Goal: Information Seeking & Learning: Check status

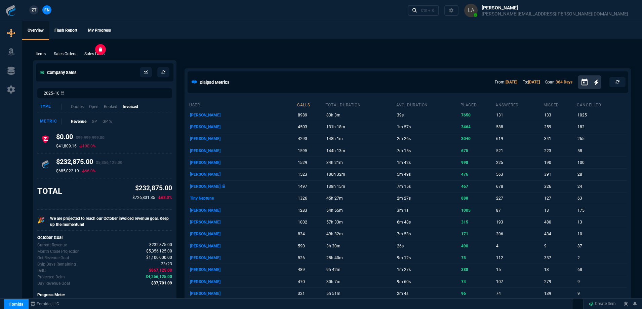
click at [95, 57] on p "Sales Lines" at bounding box center [94, 54] width 20 height 6
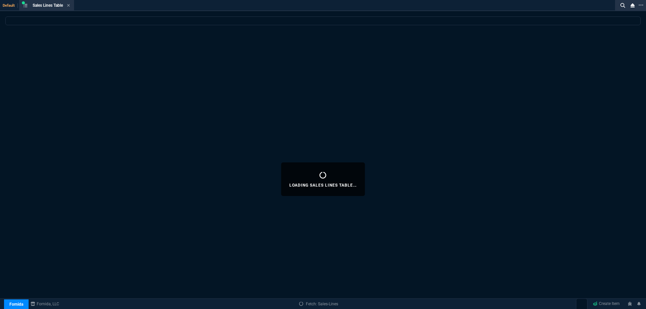
select select
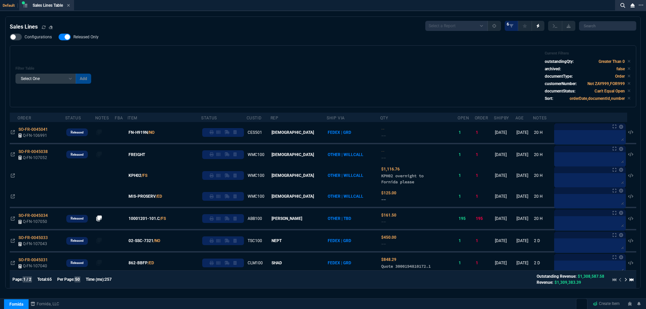
click at [148, 134] on span "FN-H919N" at bounding box center [137, 132] width 19 height 6
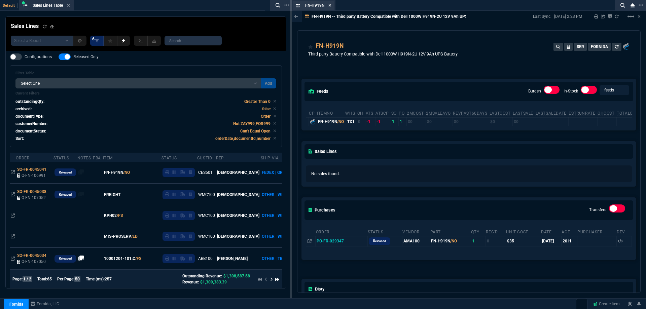
click at [329, 6] on icon at bounding box center [330, 5] width 3 height 3
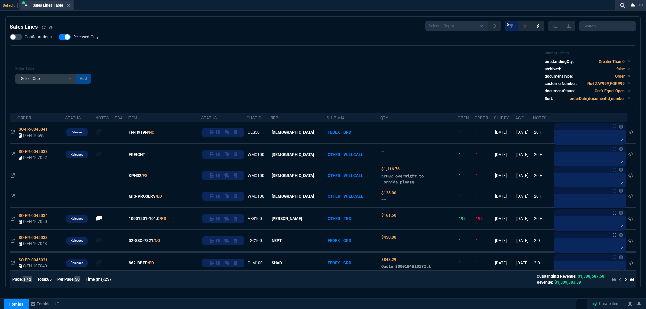
click at [69, 8] on div "Sales Lines Table Sales Line" at bounding box center [47, 5] width 52 height 8
click at [69, 7] on icon at bounding box center [68, 5] width 3 height 4
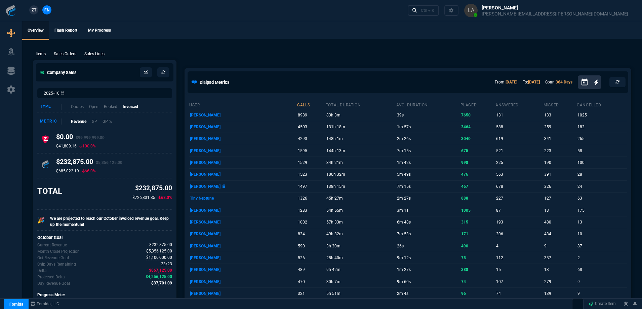
click at [37, 11] on link "ZT" at bounding box center [33, 9] width 9 height 9
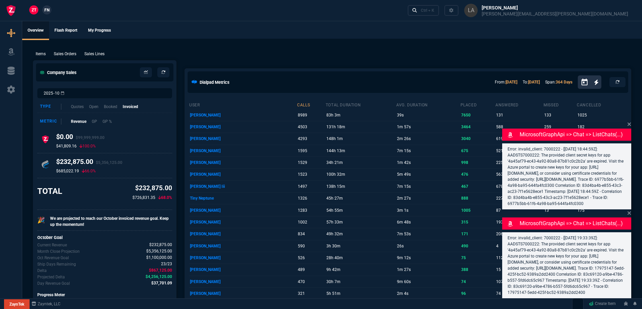
click at [98, 56] on p "Sales Lines" at bounding box center [94, 54] width 20 height 6
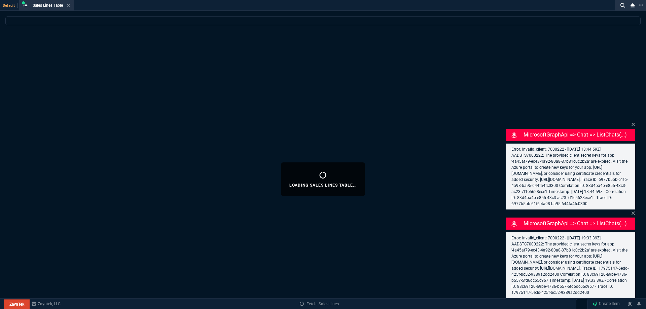
select select
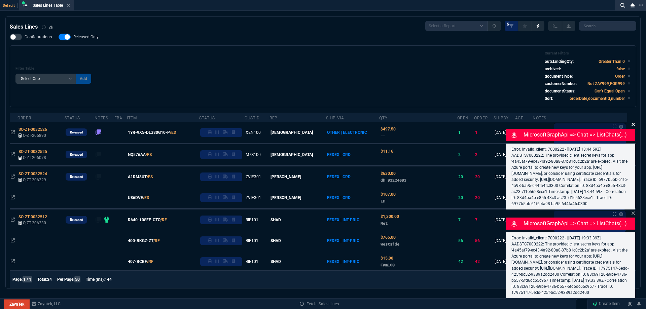
click at [632, 122] on icon at bounding box center [633, 124] width 4 height 5
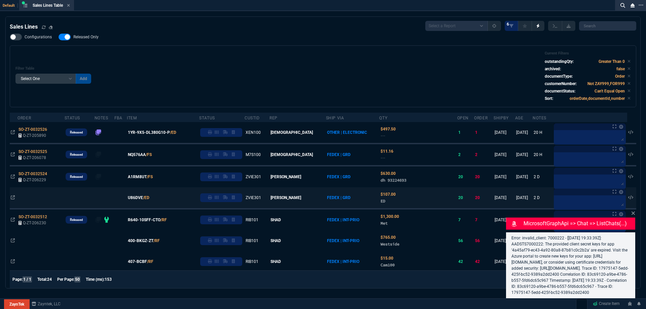
click at [632, 211] on icon at bounding box center [633, 213] width 4 height 5
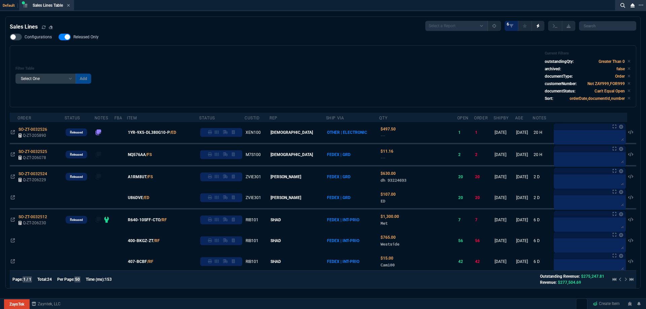
click at [81, 35] on span "Released Only" at bounding box center [85, 36] width 25 height 5
click at [59, 37] on input "Released Only" at bounding box center [58, 37] width 0 height 0
checkbox input "false"
click at [263, 68] on div "Filter Table Select One Add Filter () Age () ATS () Cond (itemVariantCode) Cust…" at bounding box center [322, 76] width 615 height 50
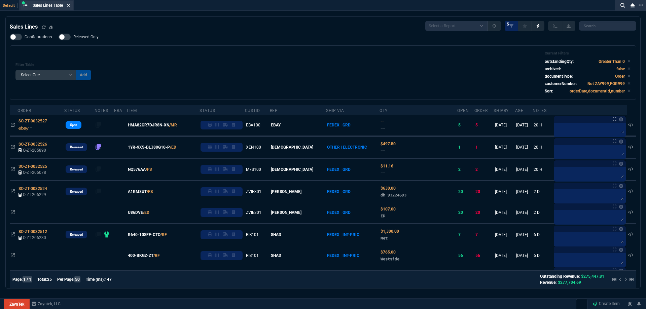
click at [69, 5] on icon at bounding box center [68, 5] width 3 height 3
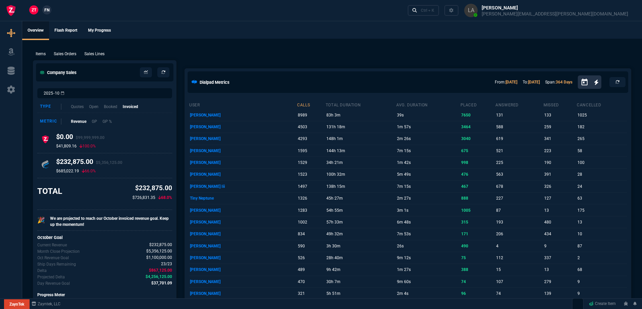
click at [44, 10] on span "FN" at bounding box center [46, 10] width 5 height 6
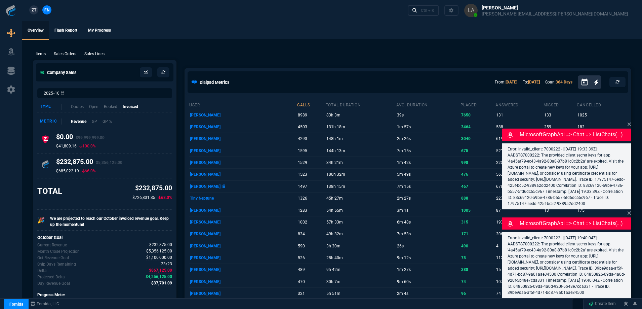
click at [94, 49] on div "Items Sales Orders Sales Lines Add Link Company Sales 2025-10 Type Quotes Open …" at bounding box center [332, 310] width 620 height 543
click at [97, 51] on p "Sales Lines" at bounding box center [94, 54] width 20 height 6
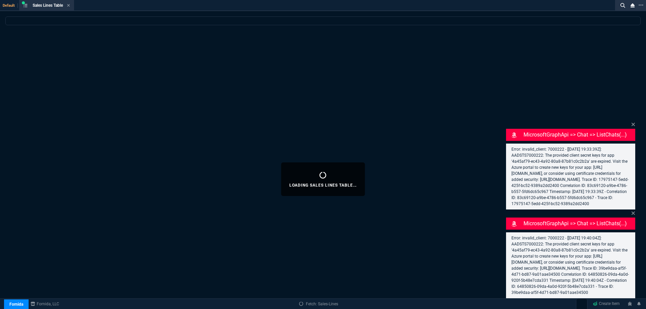
select select
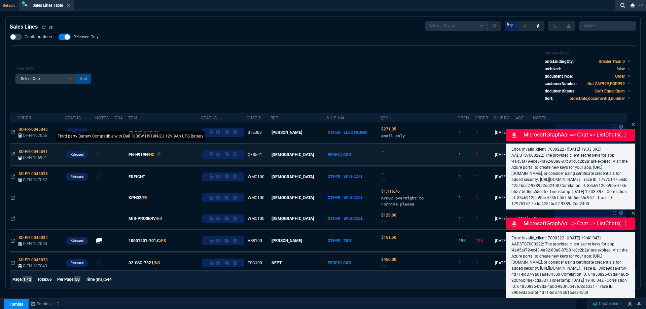
click at [147, 156] on span "FN-H919N" at bounding box center [137, 155] width 19 height 6
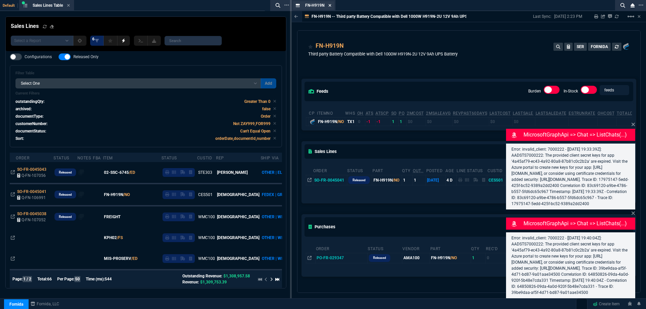
click at [329, 8] on fa-icon at bounding box center [329, 5] width 3 height 5
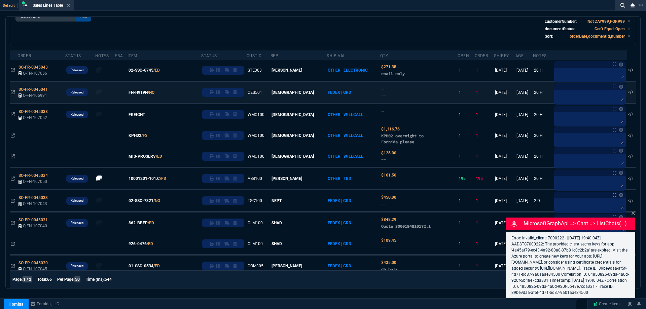
scroll to position [67, 0]
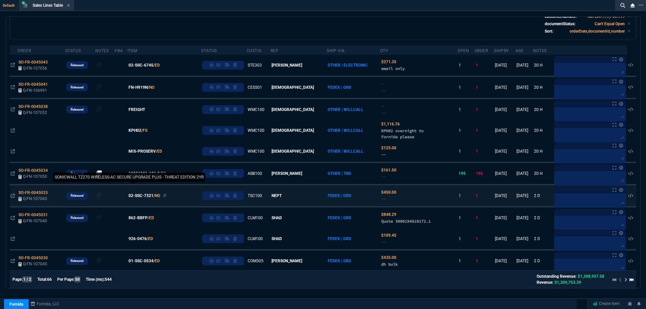
click at [146, 195] on span "02-SSC-7321" at bounding box center [140, 196] width 25 height 6
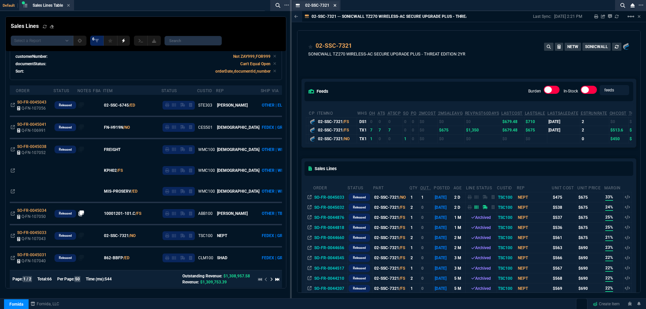
click at [334, 6] on icon at bounding box center [335, 5] width 3 height 3
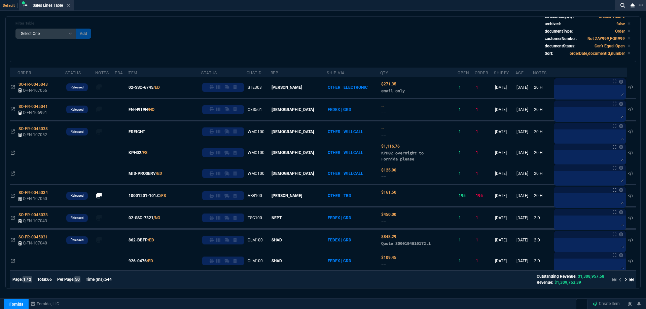
scroll to position [0, 0]
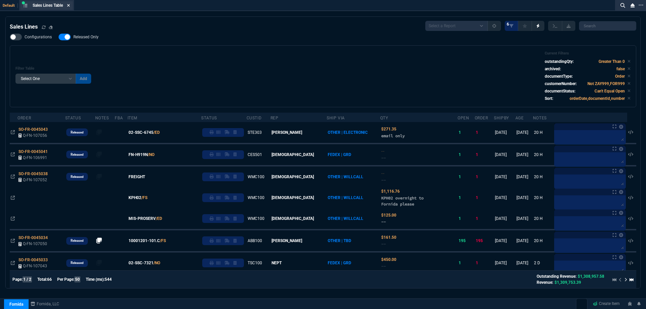
click at [70, 6] on icon at bounding box center [68, 5] width 3 height 4
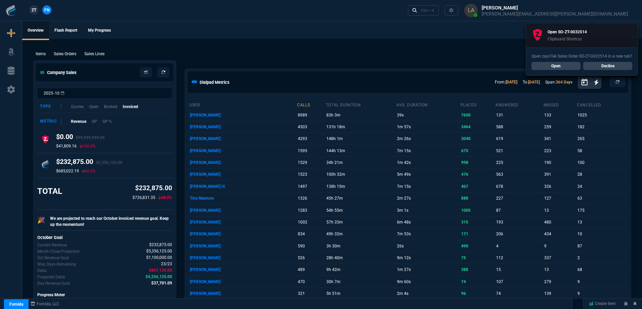
click at [34, 10] on span "ZT" at bounding box center [34, 10] width 5 height 6
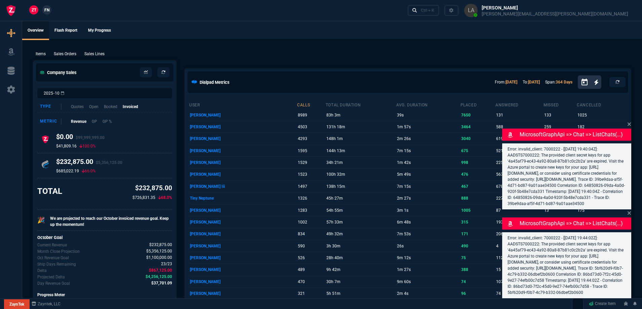
click at [401, 41] on div "Items Sales Orders Sales Lines Add Link Company Sales 2025-10 Type Quotes Open …" at bounding box center [332, 310] width 620 height 543
click at [414, 42] on div "Items Sales Orders Sales Lines Add Link Company Sales 2025-10 Type Quotes Open …" at bounding box center [332, 310] width 620 height 543
click at [416, 42] on div "Items Sales Orders Sales Lines Add Link Company Sales 2025-10 Type Quotes Open …" at bounding box center [332, 310] width 620 height 543
click at [417, 13] on nx-icon at bounding box center [415, 10] width 5 height 7
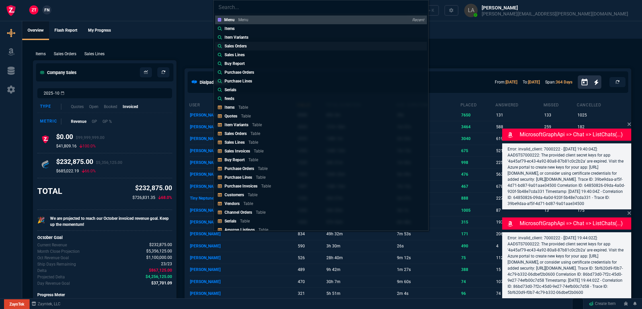
click at [240, 47] on p "Sales Orders" at bounding box center [236, 46] width 22 height 6
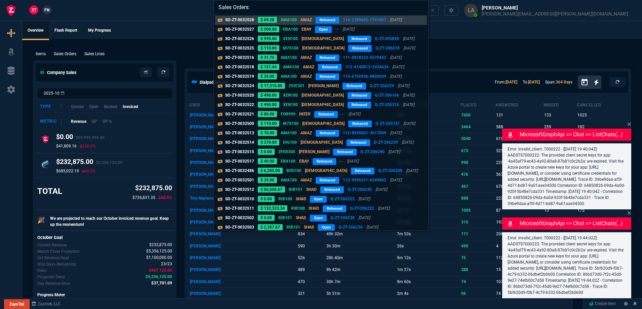
paste input "SO-ZT-0032514*"
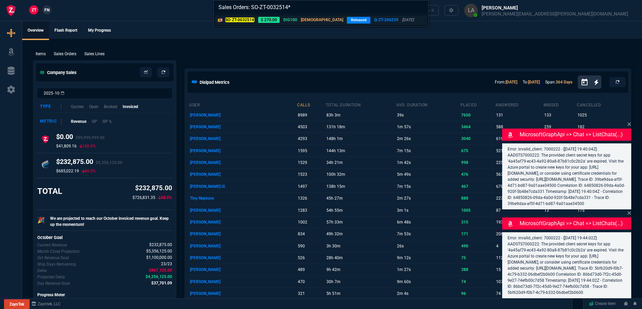
type input "Sales Orders: SO-ZT-0032514*"
click at [244, 22] on p "SO-ZT-0032514" at bounding box center [239, 20] width 29 height 6
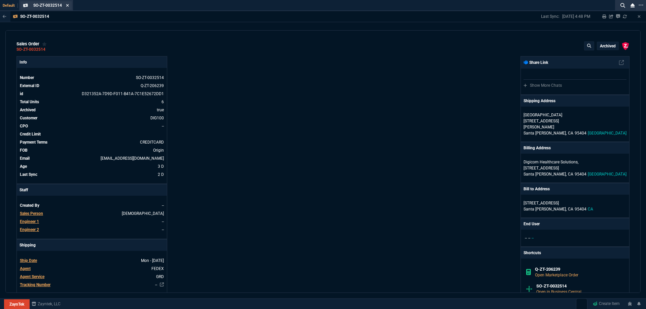
click at [67, 5] on icon at bounding box center [67, 5] width 3 height 3
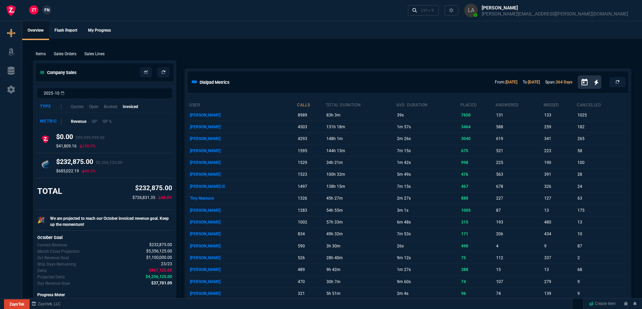
click at [50, 10] on link "FN" at bounding box center [46, 9] width 9 height 9
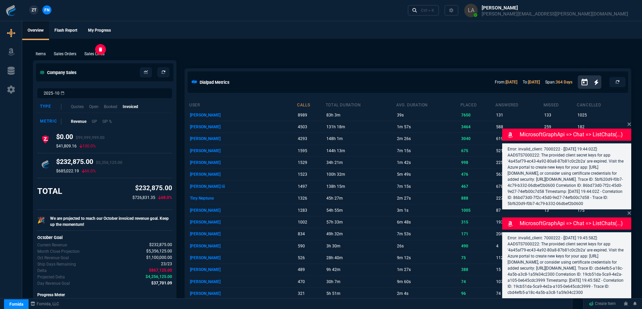
click at [98, 52] on p "Sales Lines" at bounding box center [94, 54] width 20 height 6
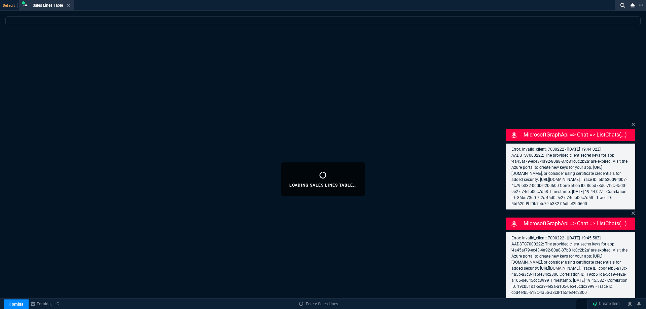
select select
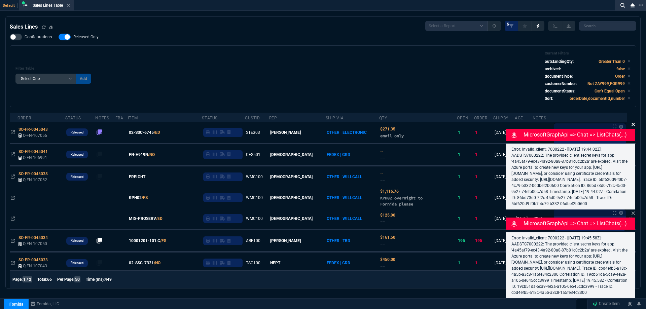
click at [631, 122] on icon at bounding box center [633, 124] width 4 height 5
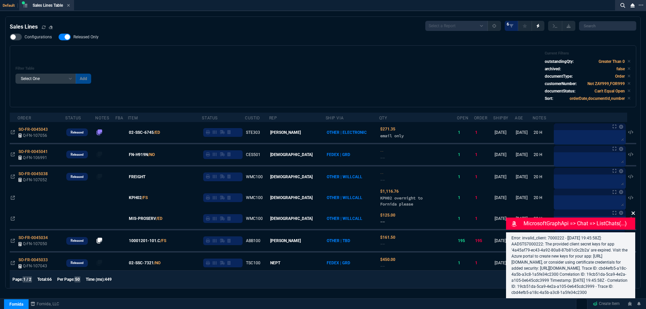
click at [634, 211] on icon at bounding box center [633, 213] width 4 height 5
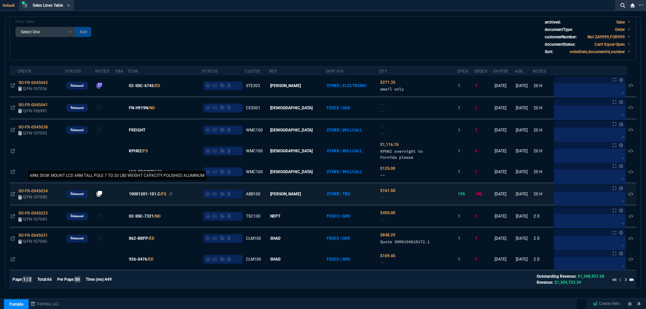
scroll to position [101, 0]
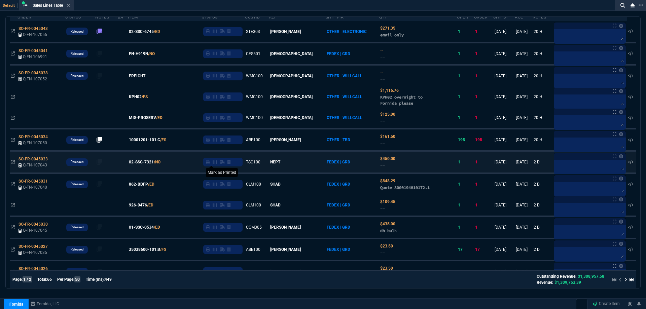
click at [210, 162] on icon at bounding box center [208, 162] width 4 height 4
click at [151, 164] on span "02-SSC-7321" at bounding box center [141, 162] width 25 height 6
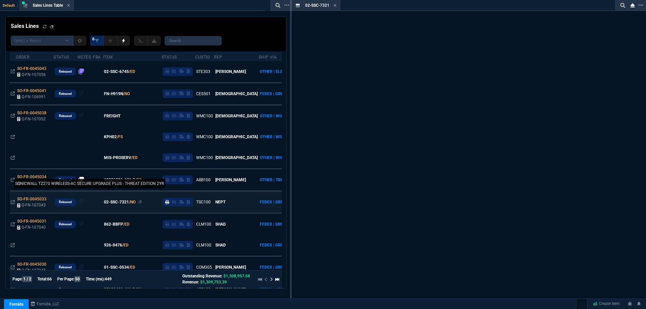
scroll to position [141, 0]
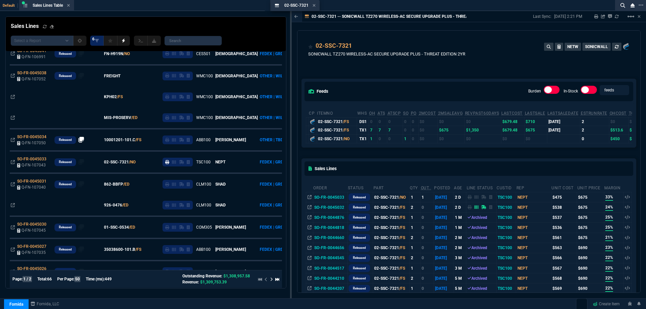
drag, startPoint x: 312, startPoint y: 6, endPoint x: 205, endPoint y: 14, distance: 106.9
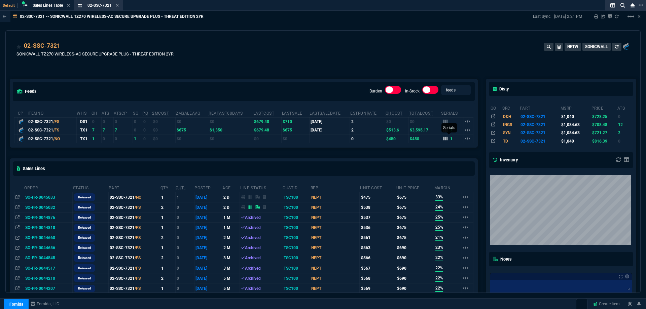
click at [443, 141] on fa-icon at bounding box center [445, 139] width 4 height 5
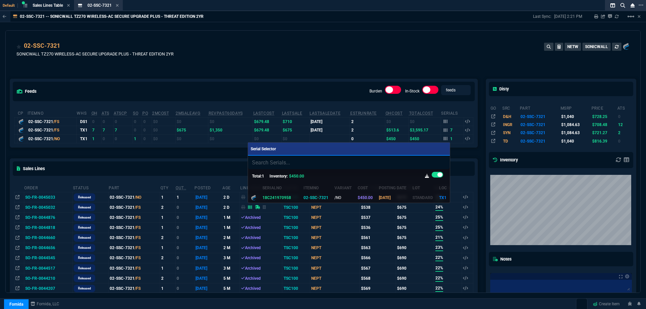
click at [389, 56] on div at bounding box center [323, 154] width 646 height 309
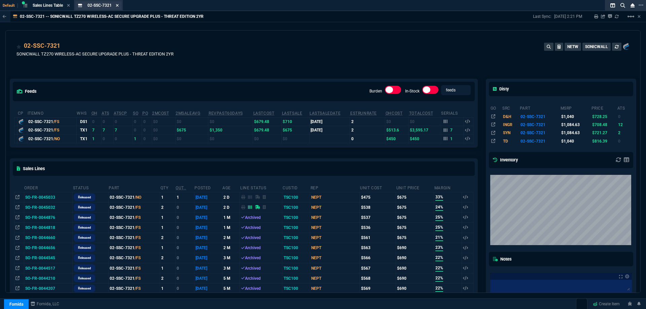
click at [119, 5] on icon at bounding box center [117, 5] width 3 height 4
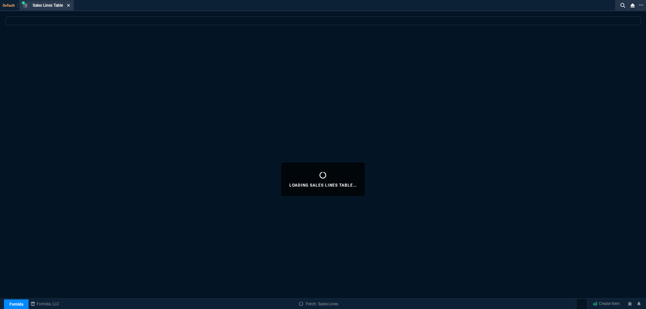
select select
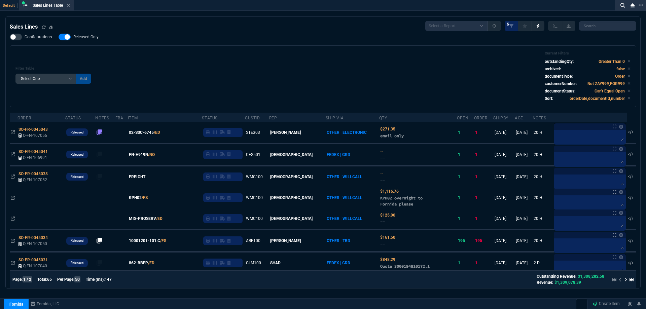
click at [83, 35] on span "Released Only" at bounding box center [85, 36] width 25 height 5
click at [59, 37] on input "Released Only" at bounding box center [58, 37] width 0 height 0
checkbox input "false"
click at [169, 60] on div "Filter Table Select One Add Filter () Age () ATS () Cond (itemVariantCode) Cust…" at bounding box center [322, 76] width 615 height 50
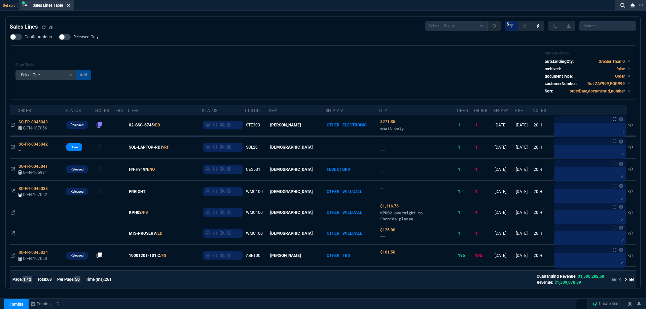
click at [70, 5] on icon at bounding box center [68, 5] width 3 height 4
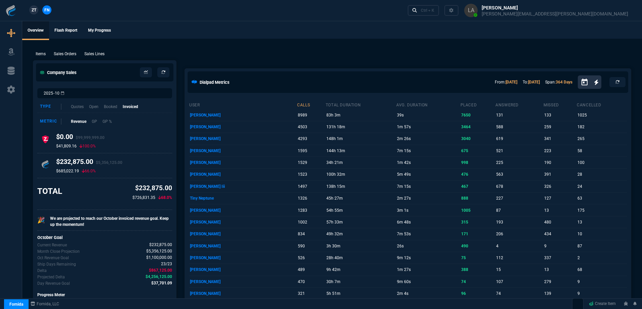
click at [36, 8] on span "ZT" at bounding box center [34, 10] width 5 height 6
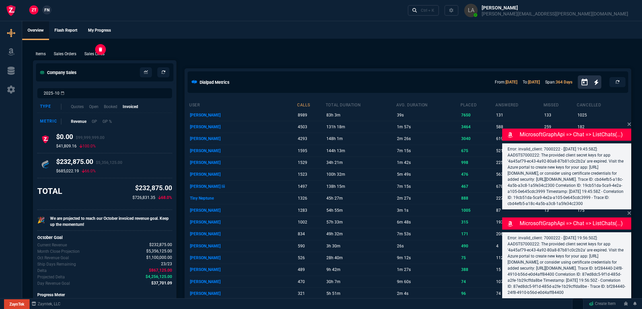
click at [94, 56] on p "Sales Lines" at bounding box center [94, 54] width 20 height 6
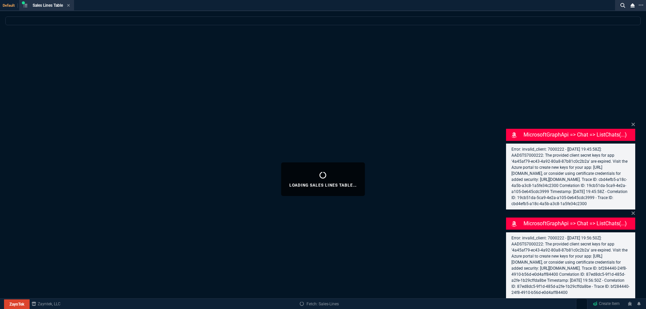
select select
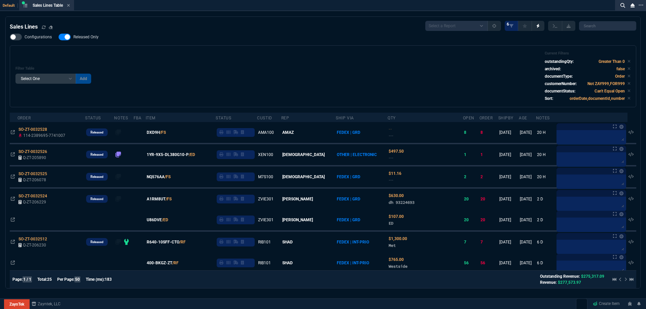
click at [82, 38] on span "Released Only" at bounding box center [85, 36] width 25 height 5
click at [59, 37] on input "Released Only" at bounding box center [58, 37] width 0 height 0
checkbox input "false"
click at [192, 65] on div "Filter Table Select One Add Filter () Age () ATS () Cond (itemVariantCode) Cust…" at bounding box center [322, 76] width 615 height 50
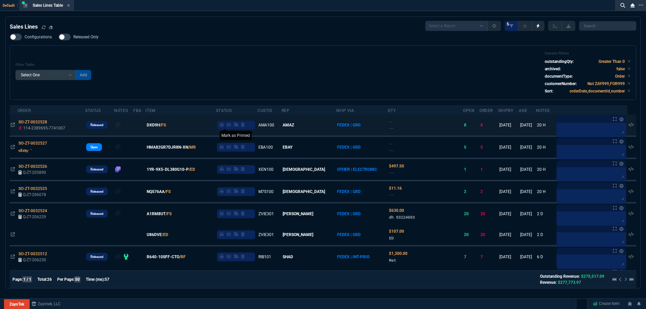
click at [224, 127] on icon at bounding box center [222, 125] width 4 height 4
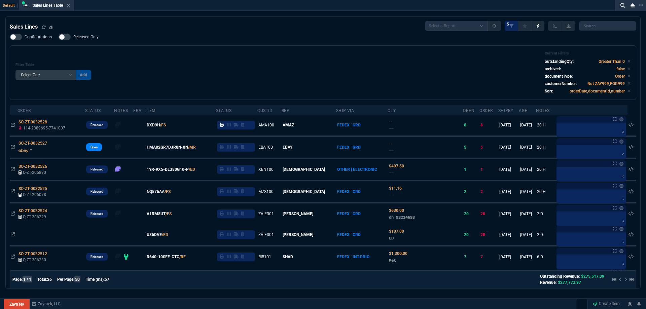
drag, startPoint x: 150, startPoint y: 44, endPoint x: 230, endPoint y: 64, distance: 82.5
click at [235, 67] on div "Configurations Released Only Filter Table Select One Add Filter () Age () ATS (…" at bounding box center [323, 67] width 626 height 66
click at [229, 63] on div "Filter Table Select One Add Filter () Age () ATS () Cond (itemVariantCode) Cust…" at bounding box center [322, 72] width 615 height 43
click at [70, 6] on icon at bounding box center [68, 5] width 3 height 3
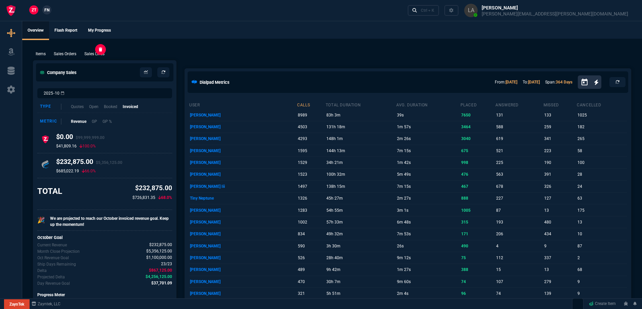
click at [92, 56] on p "Sales Lines" at bounding box center [94, 54] width 20 height 6
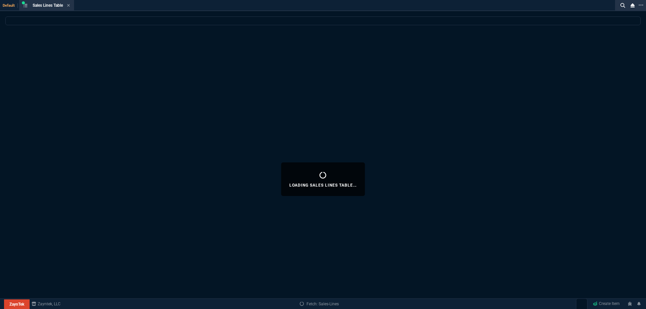
select select
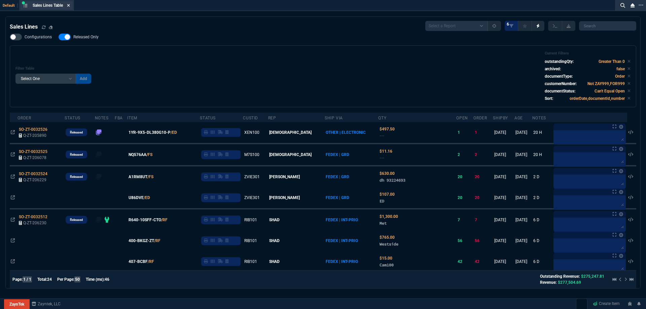
click at [70, 6] on icon at bounding box center [68, 5] width 3 height 3
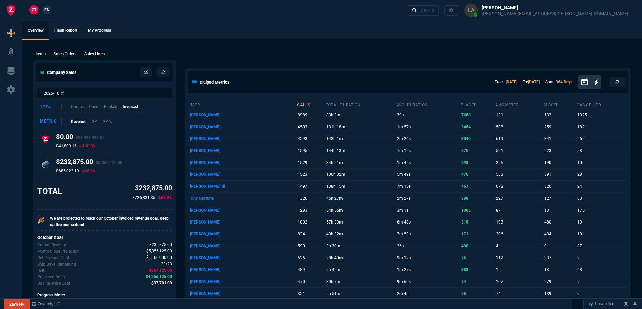
click at [45, 9] on span "FN" at bounding box center [46, 10] width 5 height 6
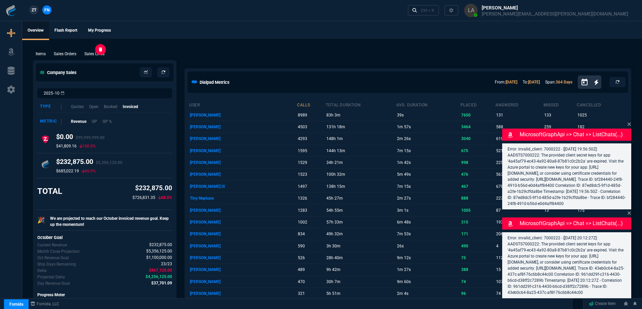
click at [89, 55] on p "Sales Lines" at bounding box center [94, 54] width 20 height 6
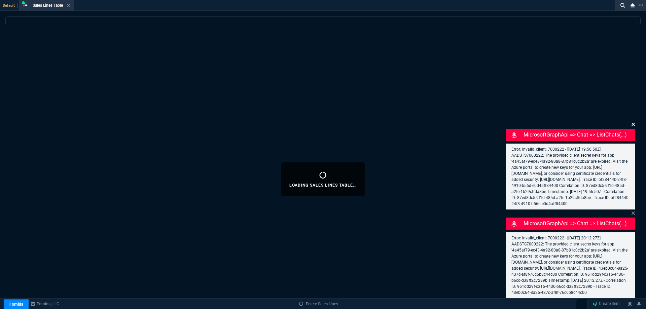
select select
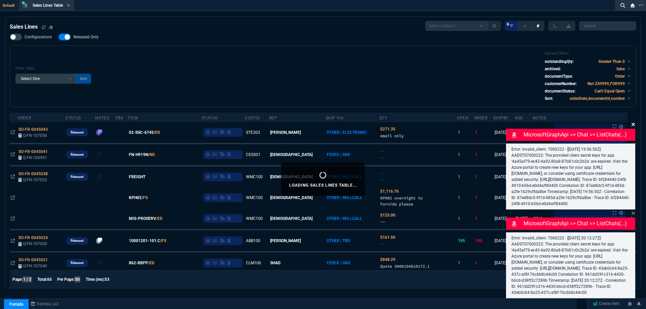
click at [633, 122] on icon at bounding box center [633, 124] width 4 height 5
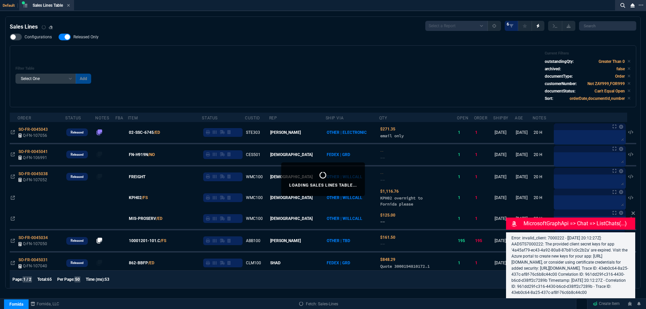
click at [634, 212] on icon at bounding box center [632, 213] width 3 height 3
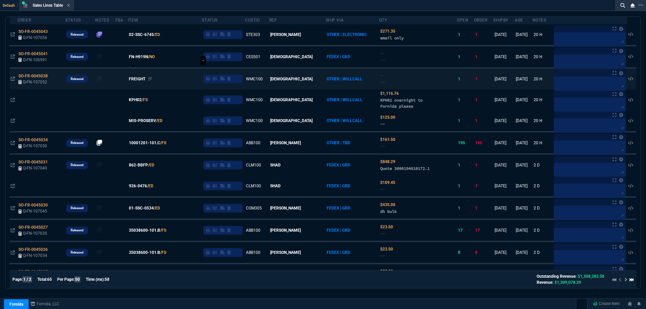
scroll to position [101, 0]
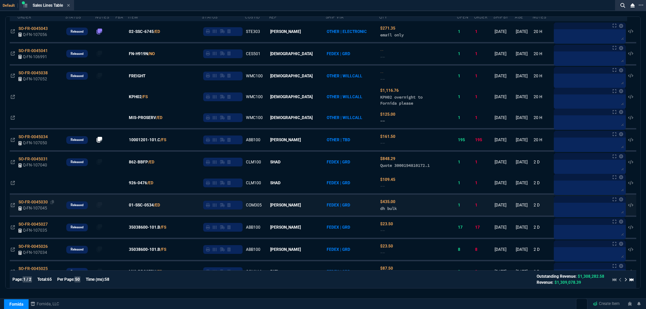
click at [30, 202] on span "SO-FR-0045030" at bounding box center [32, 202] width 29 height 5
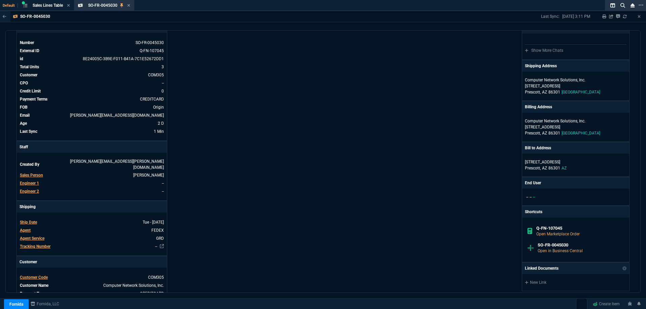
scroll to position [0, 0]
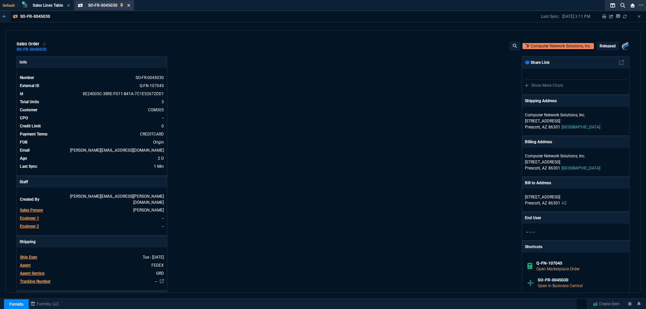
click at [130, 4] on icon at bounding box center [128, 5] width 3 height 4
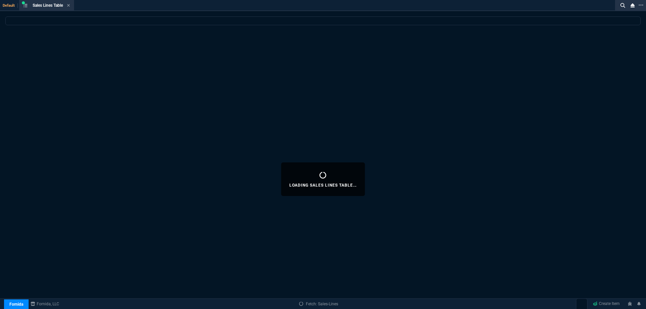
select select
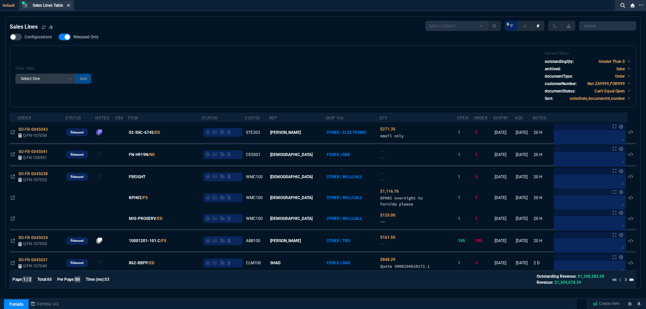
click at [69, 7] on icon at bounding box center [68, 5] width 3 height 4
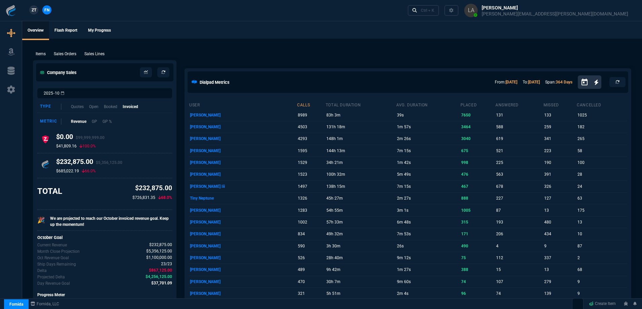
click at [35, 9] on span "ZT" at bounding box center [34, 10] width 5 height 6
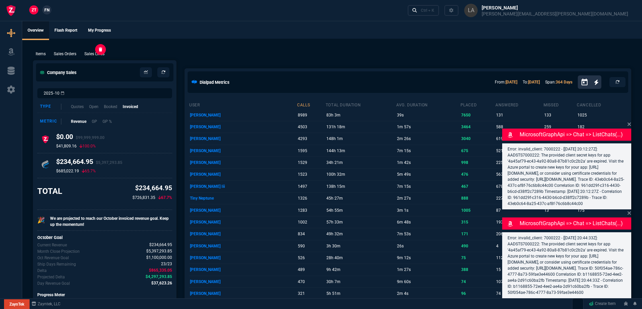
click at [97, 54] on p "Sales Lines" at bounding box center [94, 54] width 20 height 6
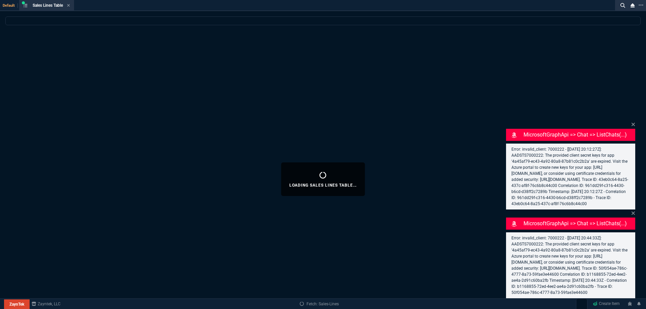
select select
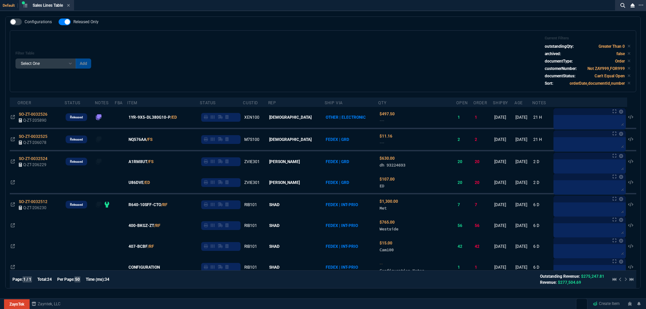
scroll to position [3, 0]
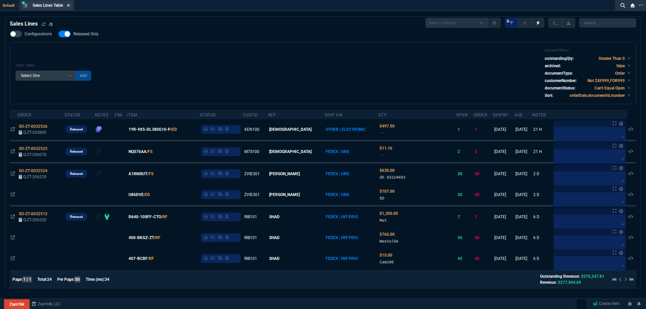
click at [69, 6] on icon at bounding box center [68, 5] width 3 height 3
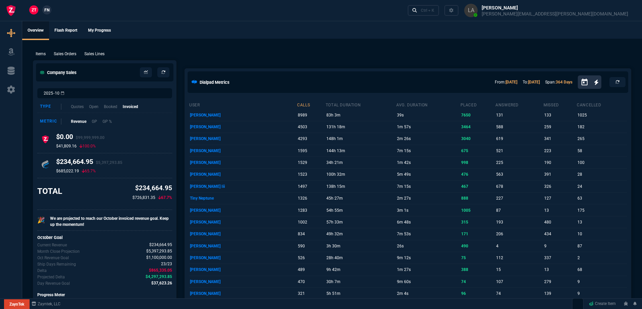
drag, startPoint x: 94, startPoint y: 52, endPoint x: 96, endPoint y: 66, distance: 14.3
click at [94, 52] on p "Sales Lines" at bounding box center [94, 54] width 20 height 6
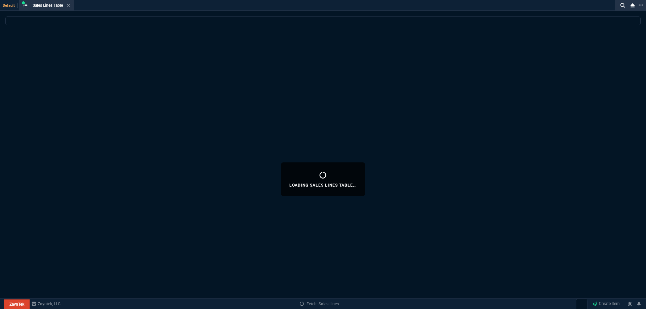
select select
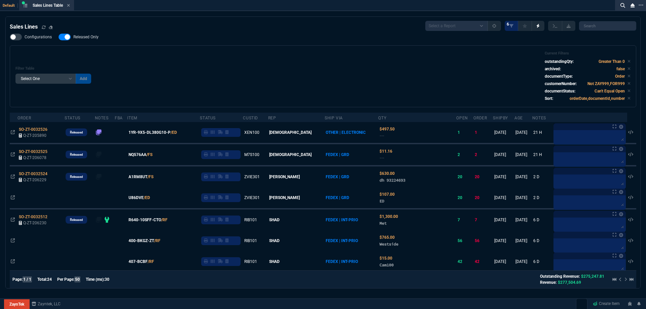
click at [77, 39] on span "Released Only" at bounding box center [85, 36] width 25 height 5
click at [59, 37] on input "Released Only" at bounding box center [58, 37] width 0 height 0
checkbox input "false"
click at [218, 60] on div "Filter Table Select One Add Filter () Age () ATS () Cond (itemVariantCode) Cust…" at bounding box center [322, 76] width 615 height 50
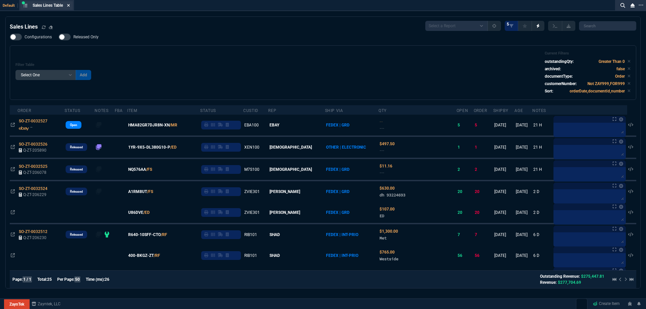
click at [70, 5] on icon at bounding box center [68, 5] width 3 height 4
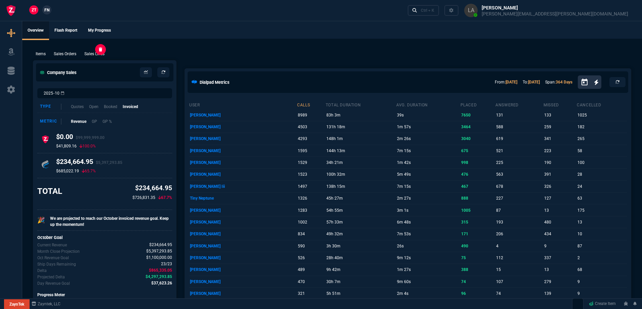
click at [96, 56] on p "Sales Lines" at bounding box center [94, 54] width 20 height 6
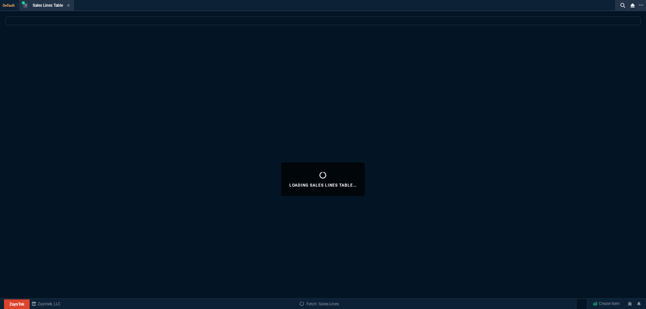
select select
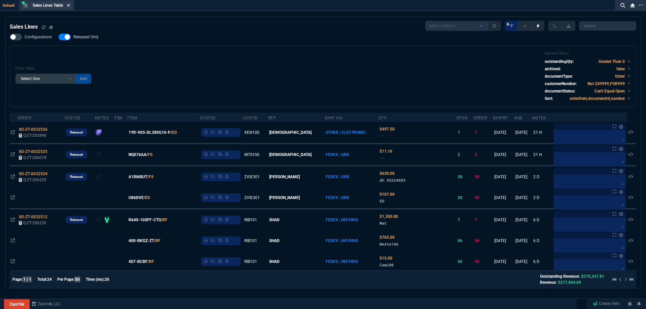
click at [70, 7] on fa-icon at bounding box center [68, 5] width 3 height 5
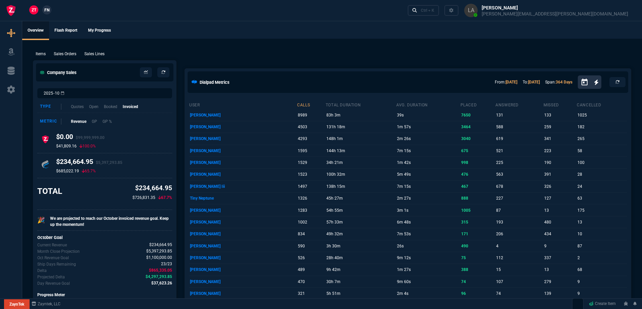
click at [46, 10] on span "FN" at bounding box center [46, 10] width 5 height 6
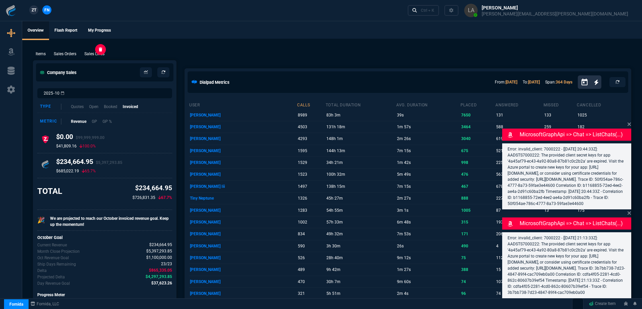
click at [105, 54] on p "Sales Lines" at bounding box center [94, 54] width 20 height 6
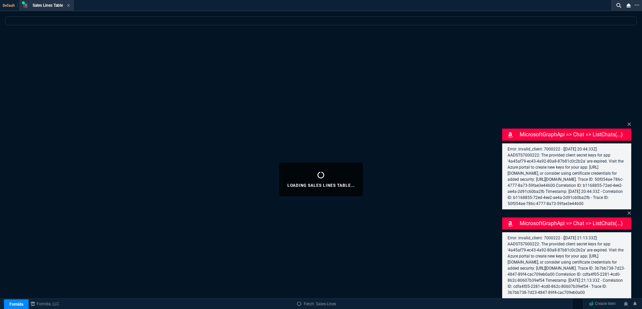
select select
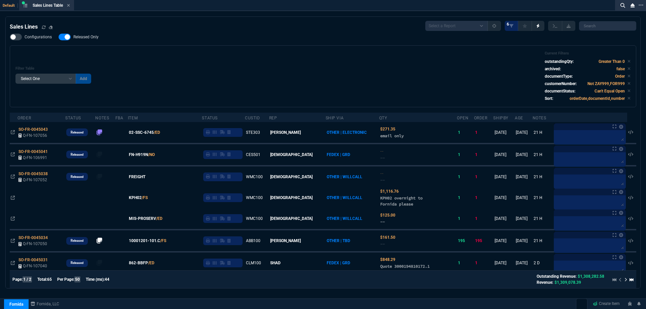
click at [90, 39] on span "Released Only" at bounding box center [85, 36] width 25 height 5
click at [59, 37] on input "Released Only" at bounding box center [58, 37] width 0 height 0
checkbox input "false"
click at [210, 59] on div "Filter Table Select One Add Filter () Age () ATS () Cond (itemVariantCode) Cust…" at bounding box center [322, 76] width 615 height 50
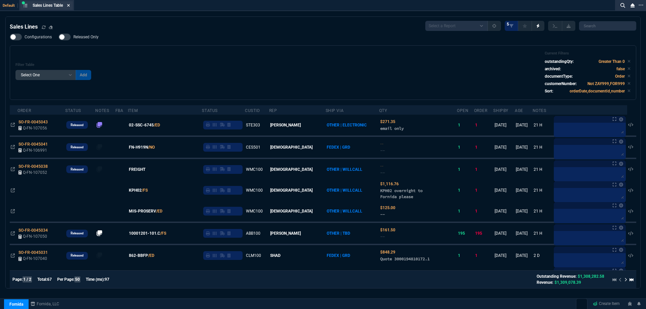
click at [70, 7] on icon at bounding box center [68, 5] width 3 height 4
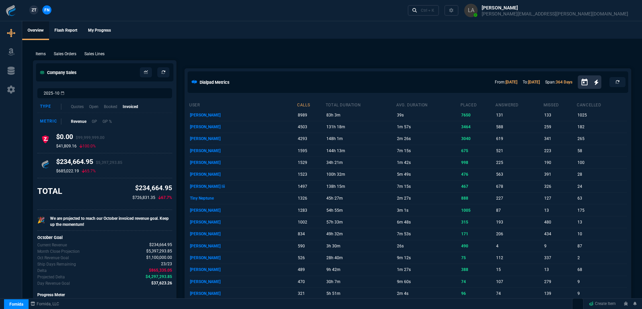
click at [34, 14] on link "ZT" at bounding box center [33, 9] width 9 height 9
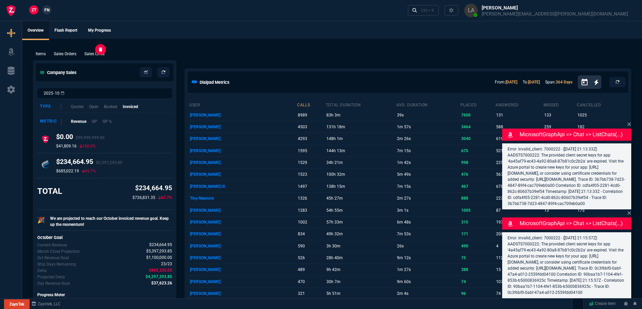
click at [95, 56] on p "Sales Lines" at bounding box center [94, 54] width 20 height 6
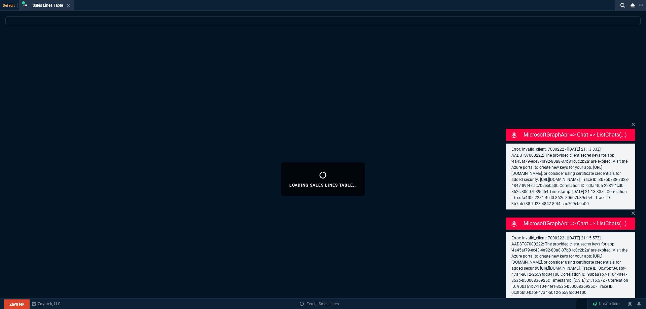
select select
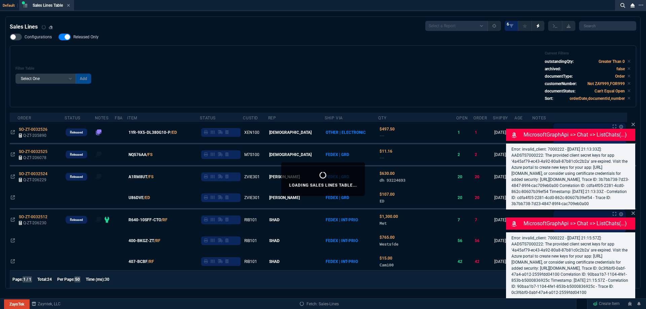
click at [633, 123] on icon at bounding box center [632, 124] width 3 height 3
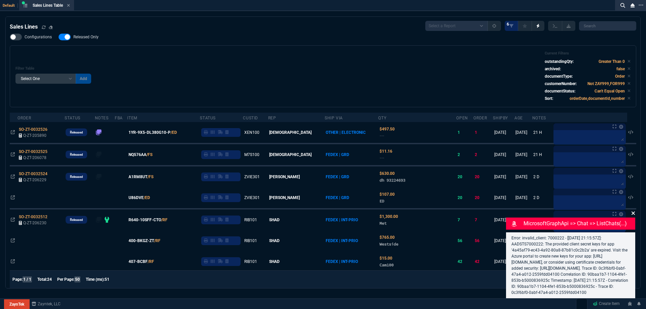
click at [634, 211] on icon at bounding box center [633, 213] width 4 height 5
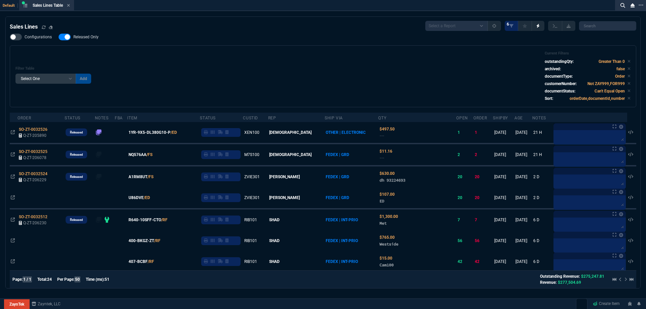
drag, startPoint x: 98, startPoint y: 36, endPoint x: 273, endPoint y: 66, distance: 178.4
click at [97, 36] on span "Released Only" at bounding box center [85, 36] width 25 height 5
click at [59, 37] on input "Released Only" at bounding box center [58, 37] width 0 height 0
click at [286, 67] on div "Filter Table Select One Add Filter () Age () ATS () Cond (itemVariantCode) Cust…" at bounding box center [322, 76] width 615 height 50
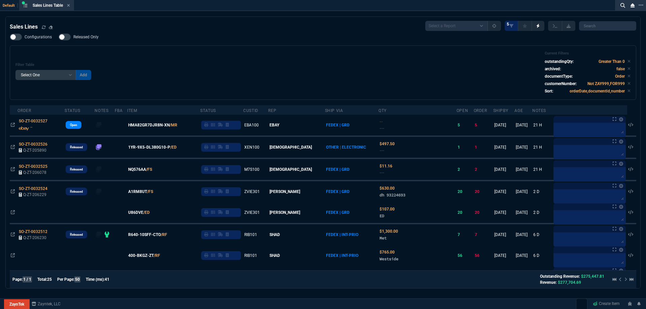
click at [82, 35] on span "Released Only" at bounding box center [85, 36] width 25 height 5
click at [59, 37] on input "Released Only" at bounding box center [58, 37] width 0 height 0
click at [183, 44] on div "Configurations Released Only Filter Table Select One Add Filter () Age () ATS (…" at bounding box center [323, 67] width 626 height 66
click at [83, 36] on span "Released Only" at bounding box center [85, 36] width 25 height 5
click at [59, 37] on input "Released Only" at bounding box center [58, 37] width 0 height 0
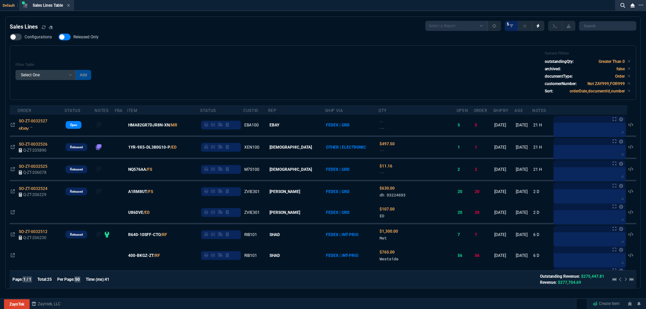
click at [262, 47] on div "Filter Table Select One Add Filter () Age () ATS () Cond (itemVariantCode) Cust…" at bounding box center [323, 72] width 626 height 54
click at [87, 42] on div "Configurations Released Only Filter Table Select One Add Filter () Age () ATS (…" at bounding box center [323, 67] width 626 height 66
click at [90, 39] on span "Released Only" at bounding box center [85, 36] width 25 height 5
click at [59, 37] on input "Released Only" at bounding box center [58, 37] width 0 height 0
click at [164, 48] on div "Filter Table Select One Add Filter () Age () ATS () Cond (itemVariantCode) Cust…" at bounding box center [323, 72] width 626 height 54
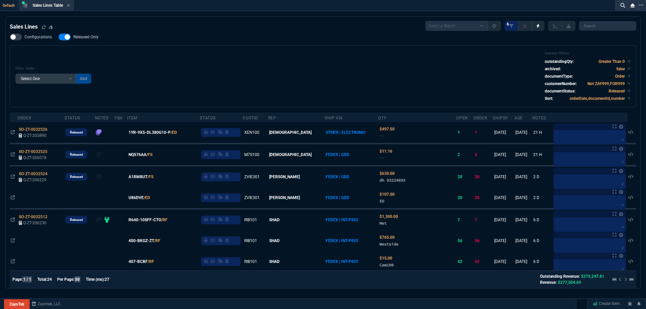
click at [96, 40] on label "Released Only" at bounding box center [82, 37] width 47 height 7
click at [59, 37] on input "Released Only" at bounding box center [58, 37] width 0 height 0
checkbox input "false"
click at [167, 48] on div "Filter Table Select One Add Filter () Age () ATS () Cond (itemVariantCode) Cust…" at bounding box center [323, 76] width 626 height 62
